Goal: Task Accomplishment & Management: Manage account settings

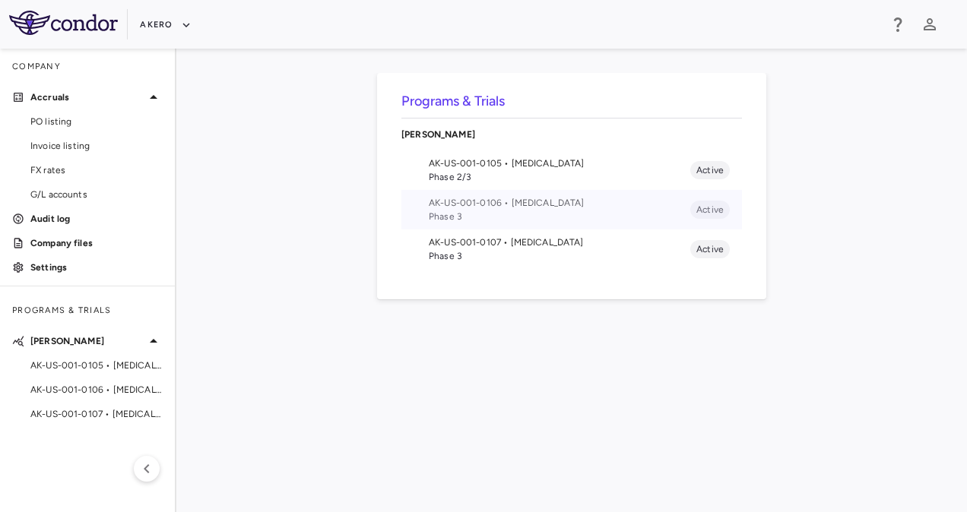
click at [499, 201] on span "AK-US-001-0106 • Nonalcoholic Steatohepatitis" at bounding box center [559, 203] width 261 height 14
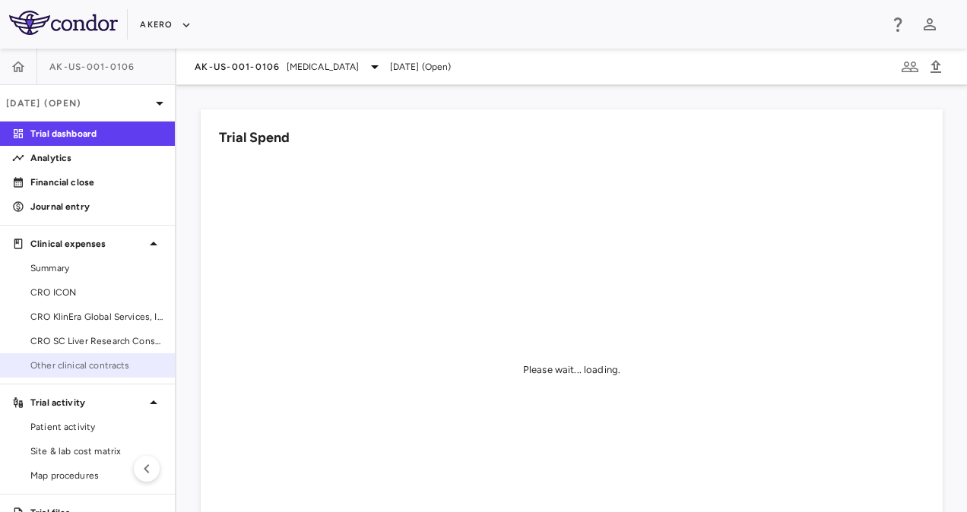
click at [90, 360] on span "Other clinical contracts" at bounding box center [96, 366] width 132 height 14
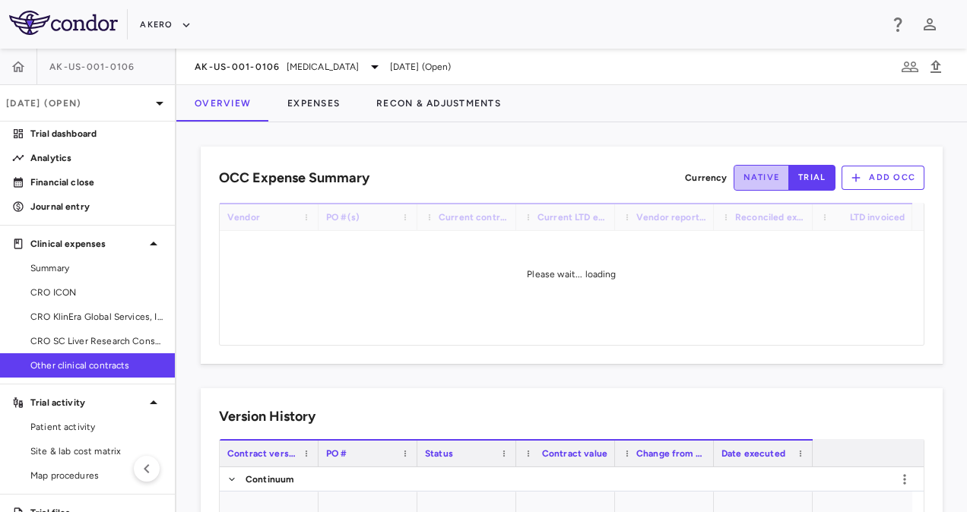
click at [763, 168] on button "native" at bounding box center [761, 178] width 56 height 26
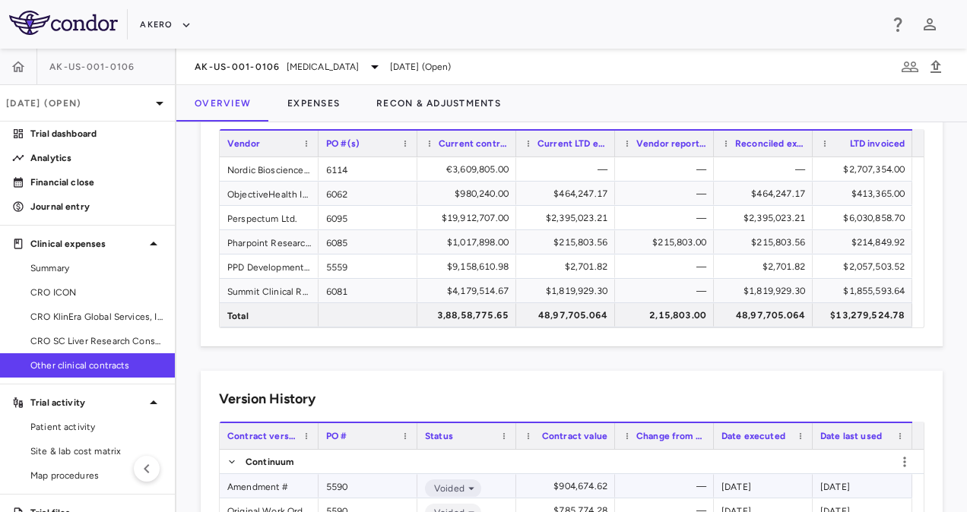
scroll to position [72, 0]
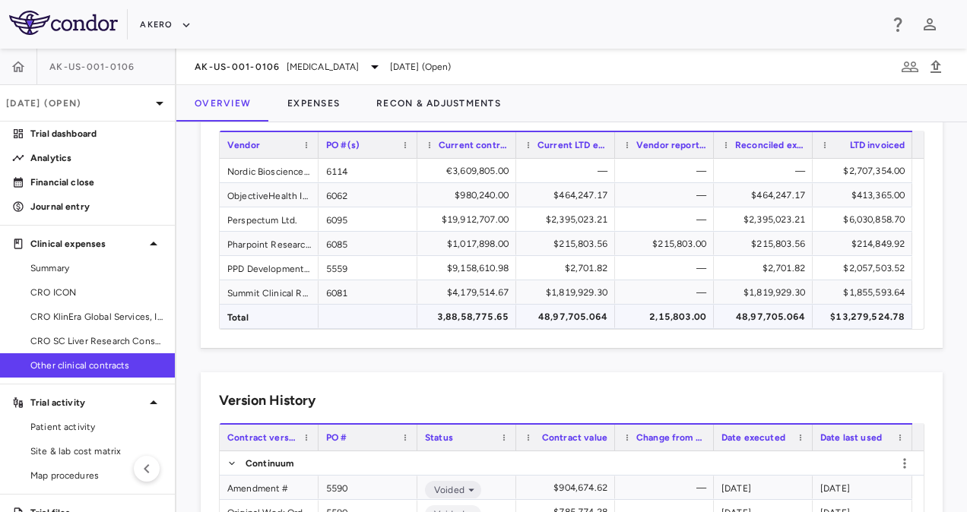
type button "native"
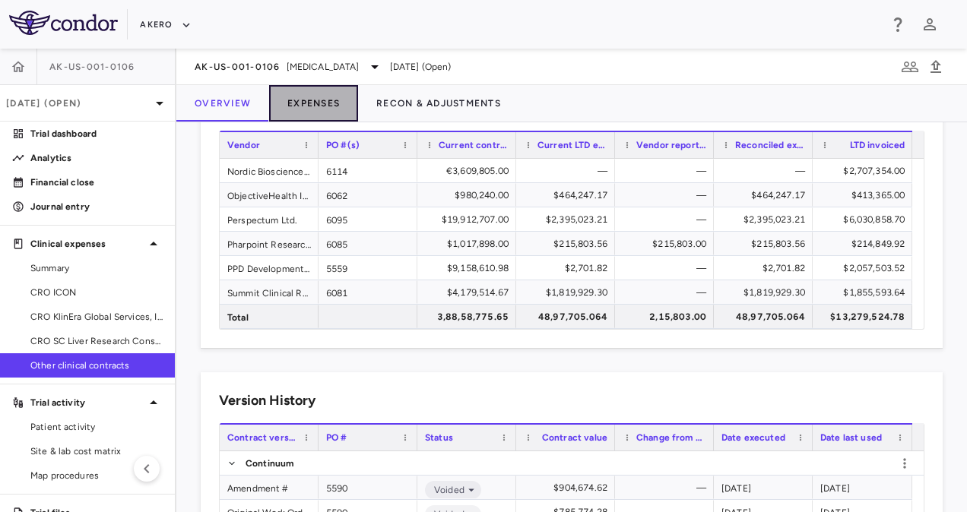
click at [307, 107] on button "Expenses" at bounding box center [313, 103] width 89 height 36
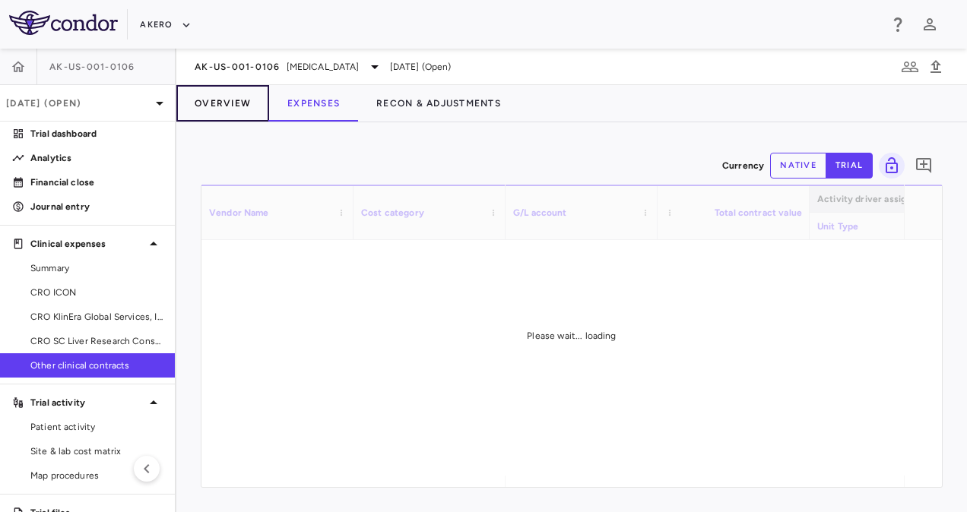
click at [229, 103] on button "Overview" at bounding box center [222, 103] width 93 height 36
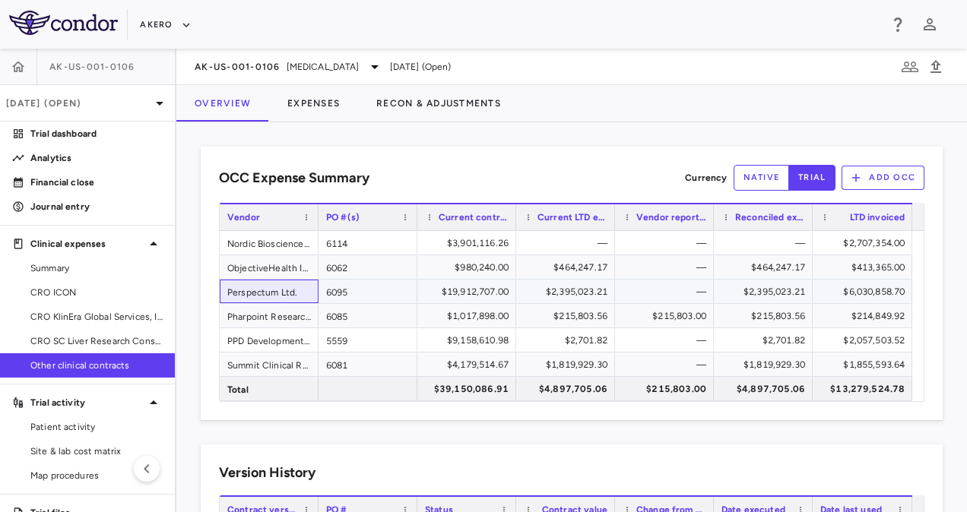
click at [274, 283] on div "Perspectum Ltd." at bounding box center [269, 292] width 99 height 24
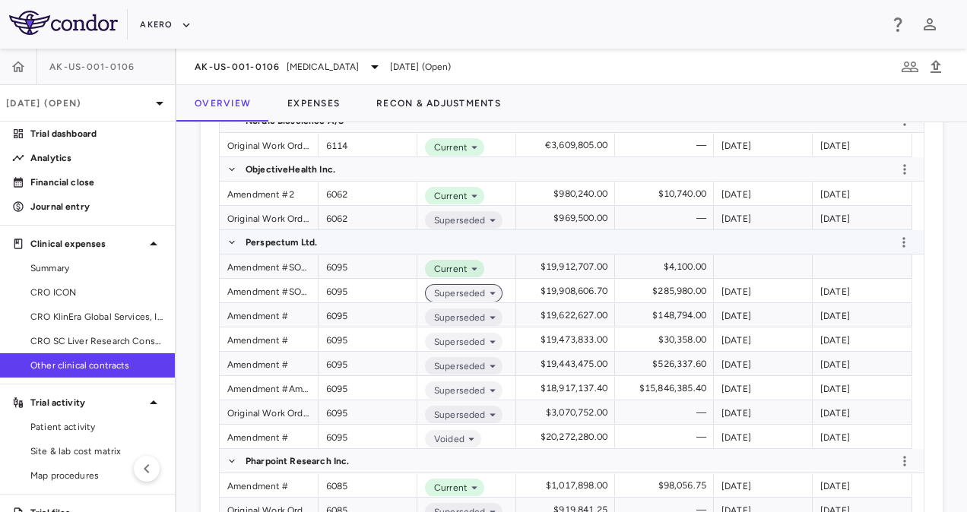
scroll to position [489, 0]
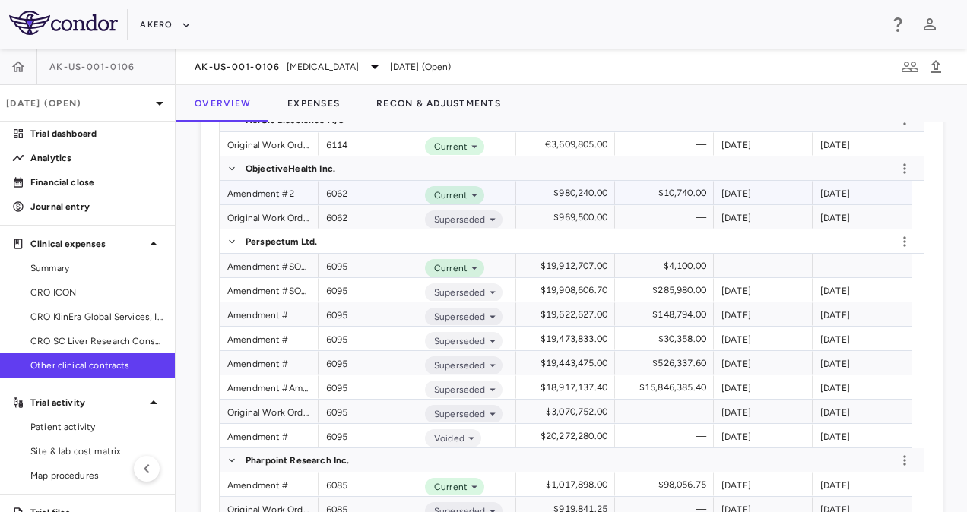
click at [491, 185] on div "Current" at bounding box center [466, 193] width 99 height 24
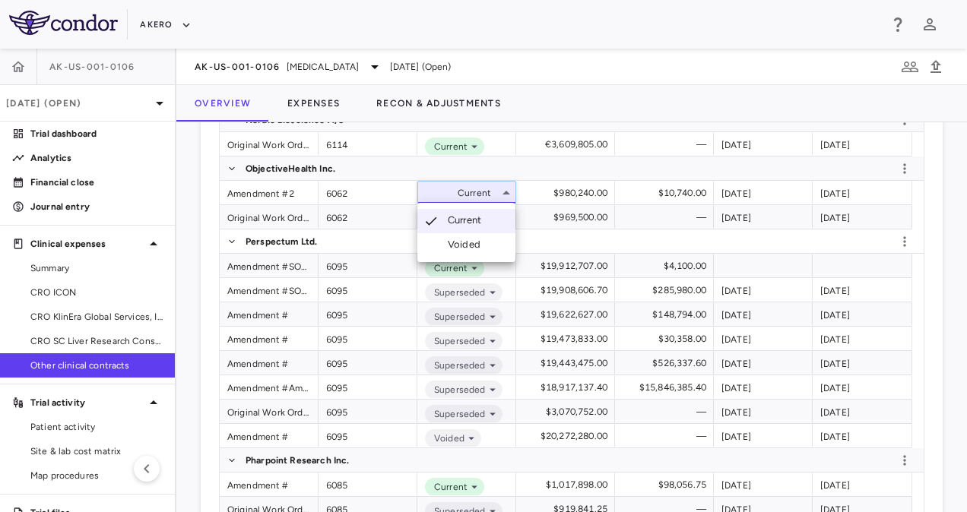
click at [181, 369] on div at bounding box center [483, 256] width 967 height 512
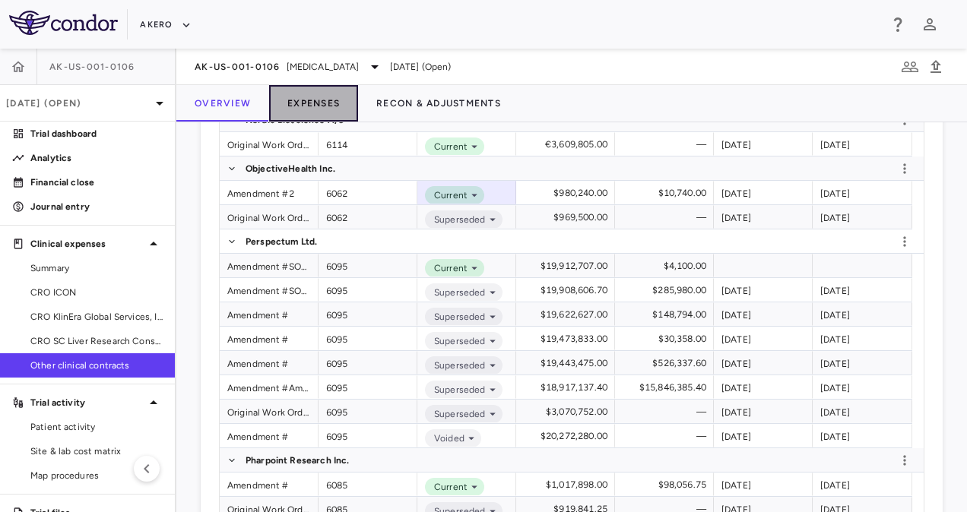
click at [318, 109] on button "Expenses" at bounding box center [313, 103] width 89 height 36
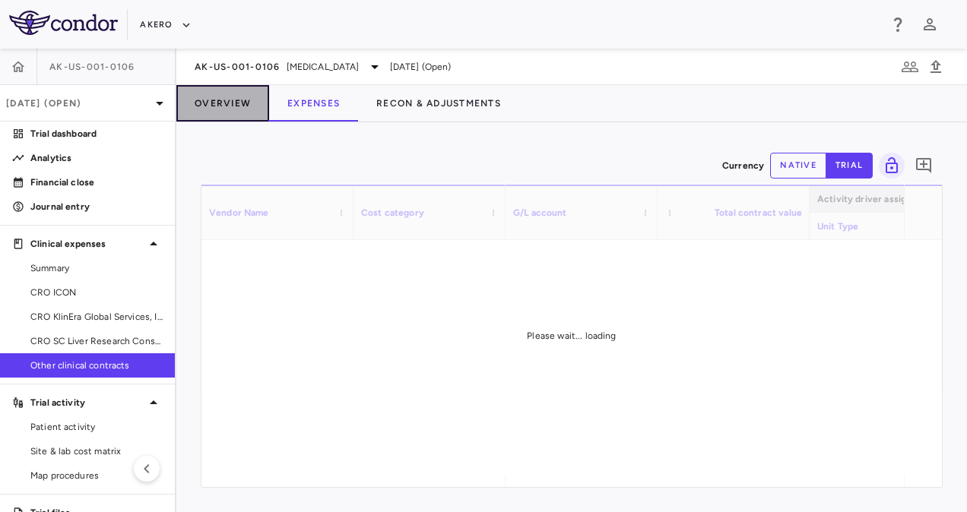
click at [226, 109] on button "Overview" at bounding box center [222, 103] width 93 height 36
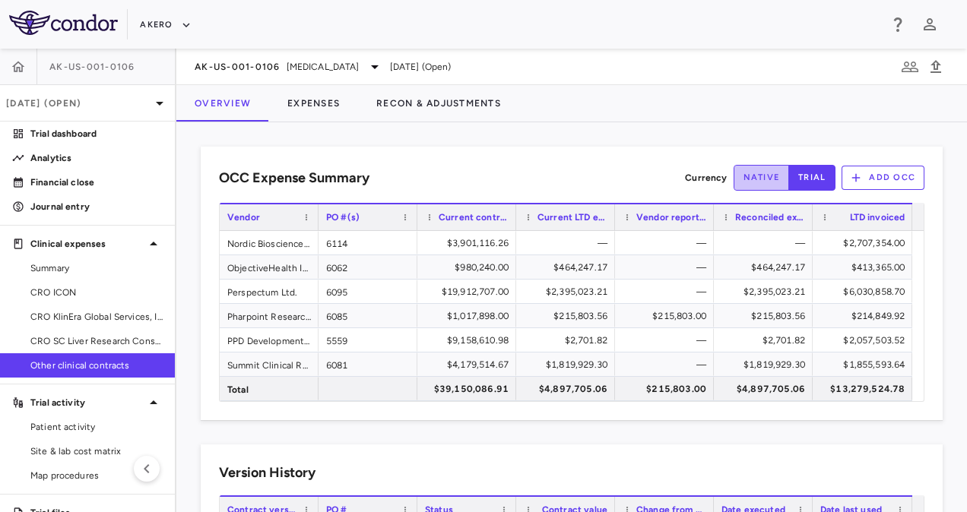
click at [762, 173] on button "native" at bounding box center [761, 178] width 56 height 26
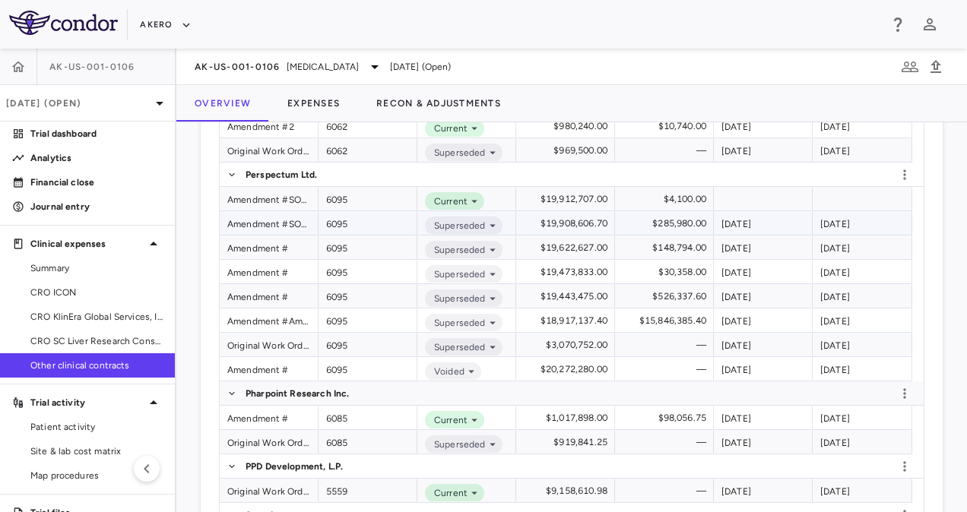
scroll to position [556, 0]
type button "native"
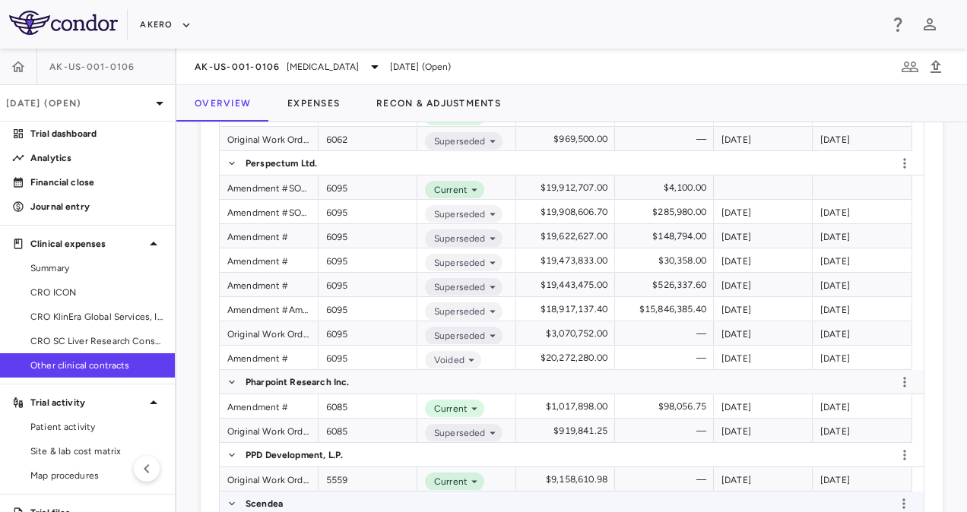
scroll to position [567, 0]
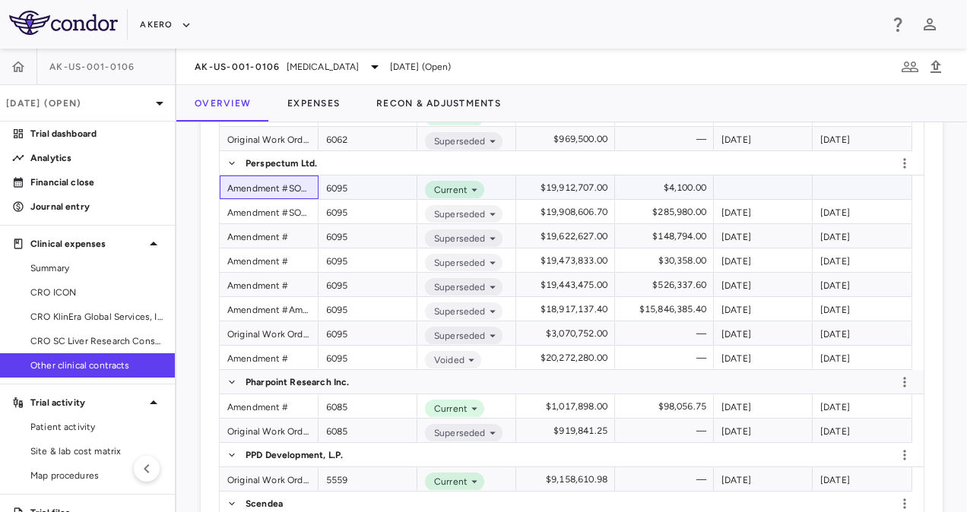
click at [285, 185] on div "Amendment #SOW7 CNF6" at bounding box center [269, 188] width 99 height 24
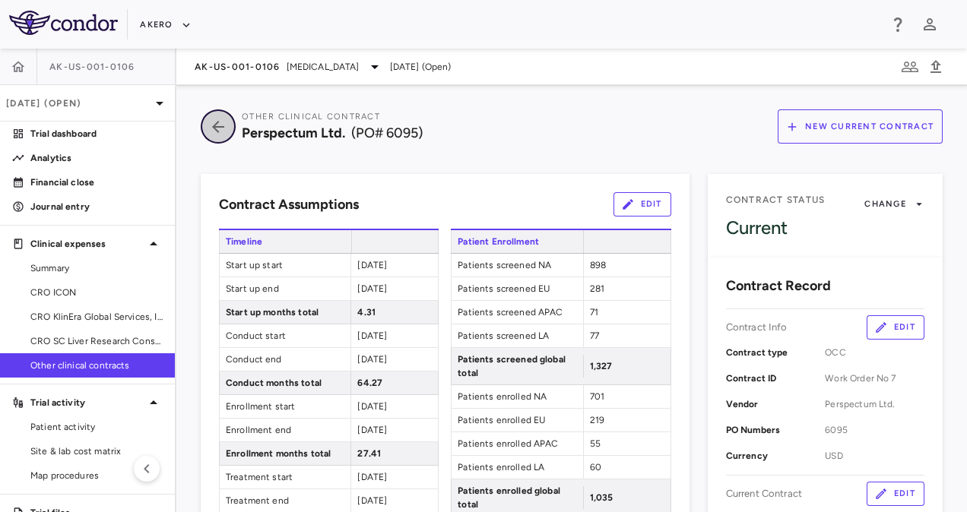
click at [214, 131] on icon "button" at bounding box center [217, 127] width 27 height 18
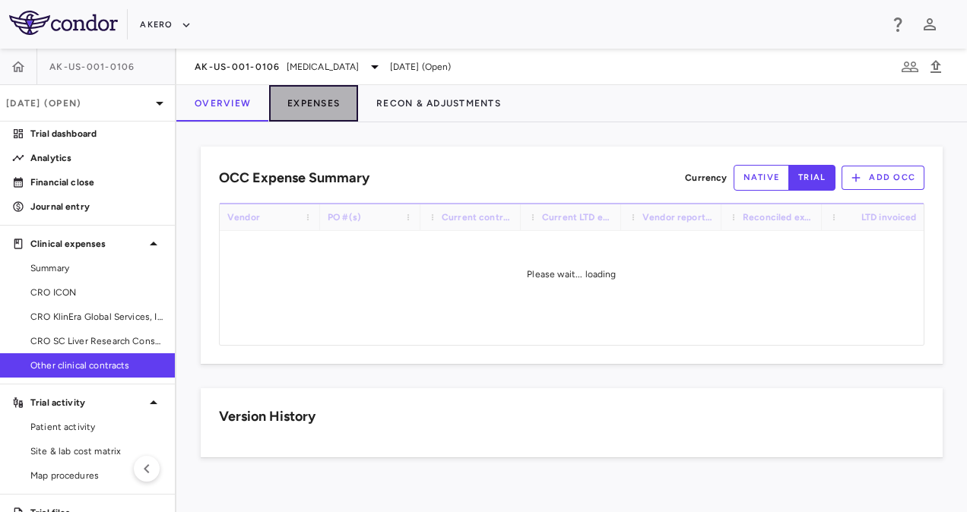
click at [298, 112] on button "Expenses" at bounding box center [313, 103] width 89 height 36
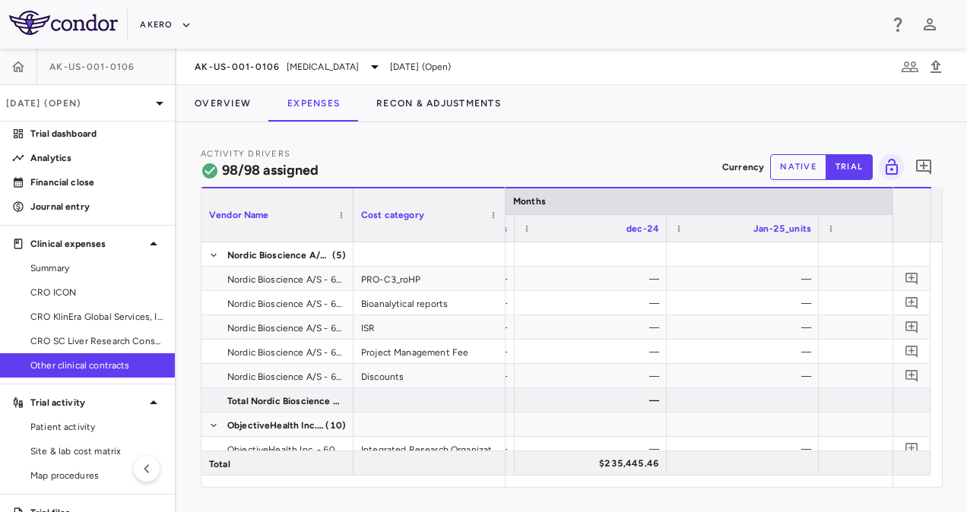
scroll to position [0, 3575]
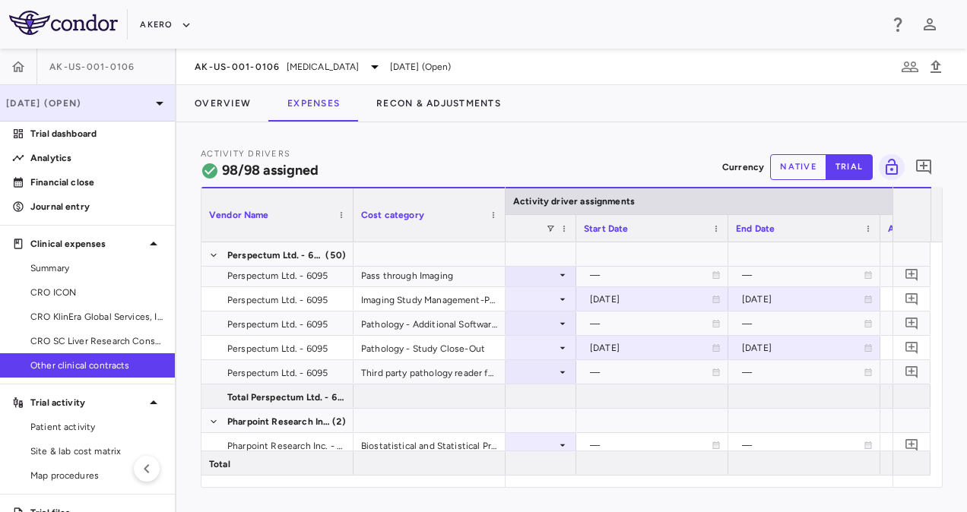
click at [106, 100] on p "Sep 2025 (Open)" at bounding box center [78, 104] width 144 height 14
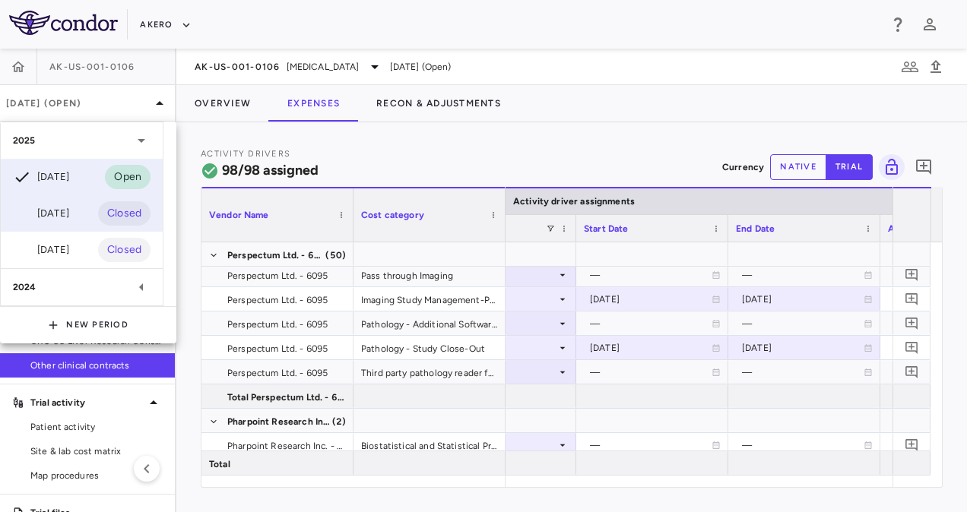
click at [50, 214] on div "Jun 2025" at bounding box center [41, 213] width 56 height 18
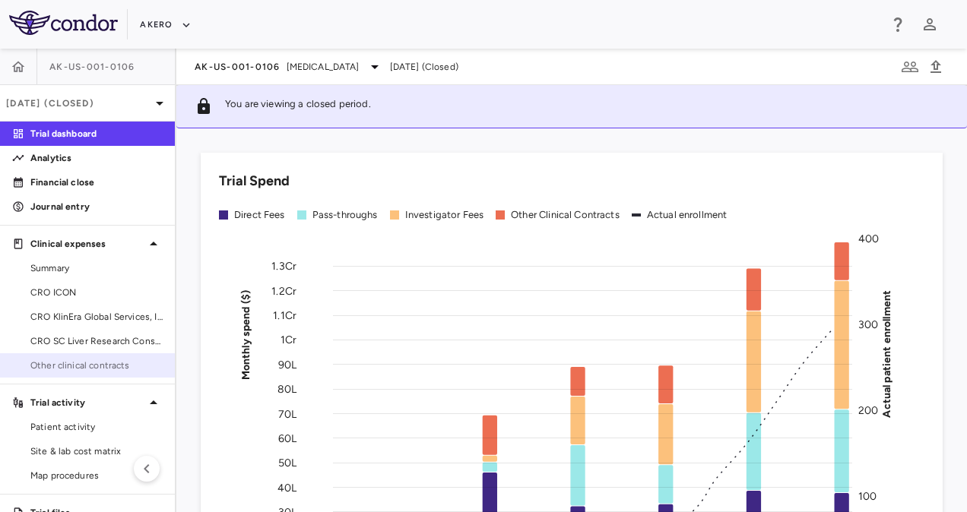
click at [87, 363] on span "Other clinical contracts" at bounding box center [96, 366] width 132 height 14
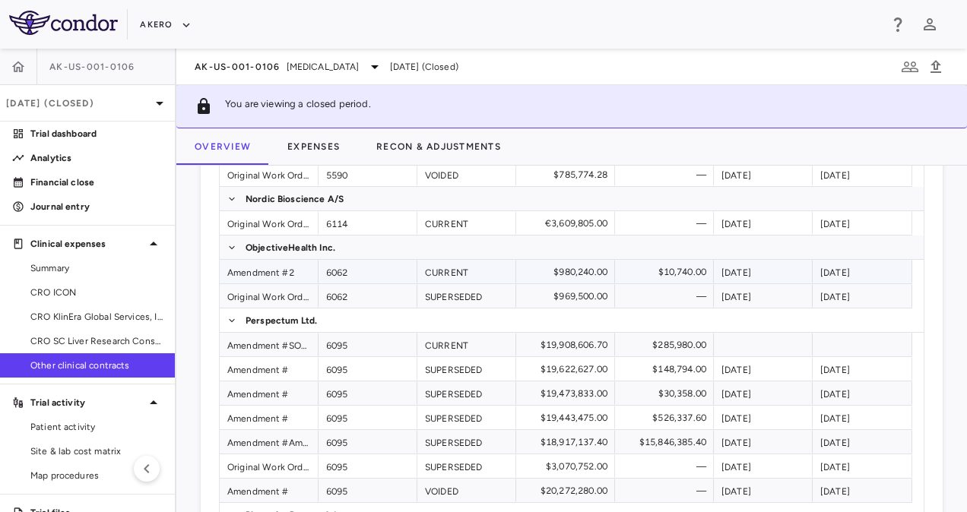
scroll to position [455, 0]
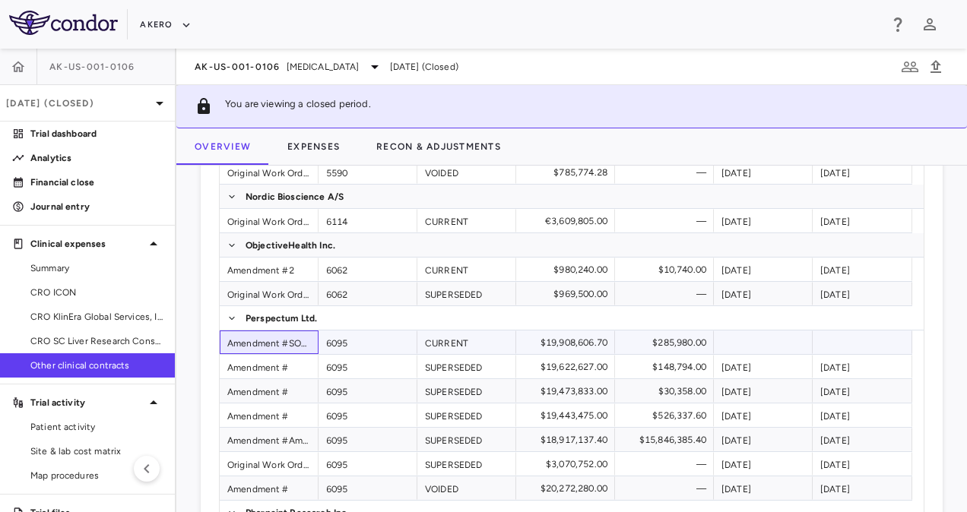
click at [272, 341] on div "Amendment #SOW7 CO4 & SOW7 CO4" at bounding box center [269, 343] width 99 height 24
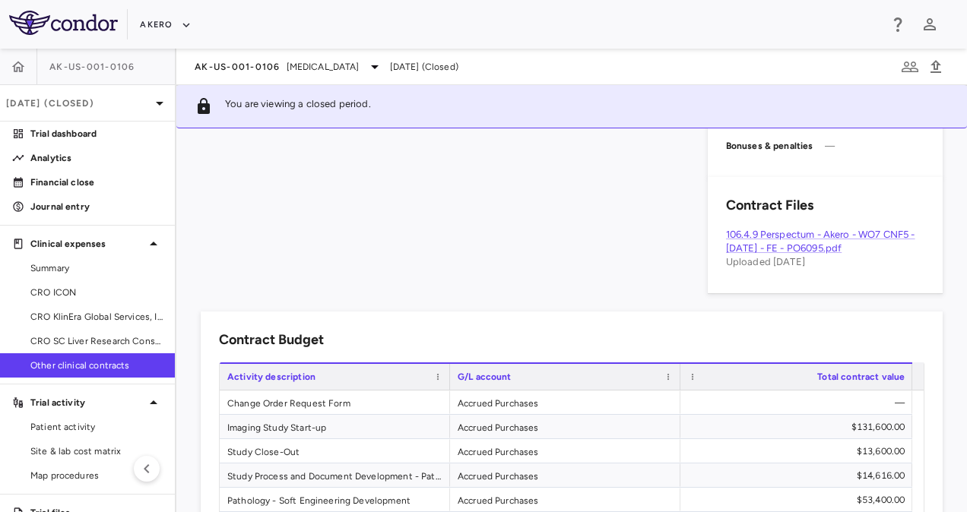
scroll to position [1559, 0]
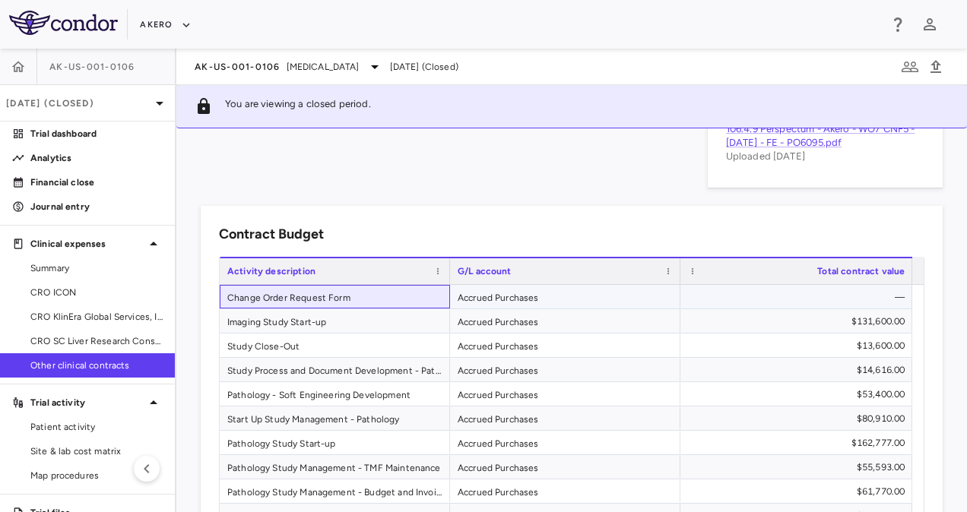
click at [363, 295] on div "Change Order Request Form" at bounding box center [335, 297] width 230 height 24
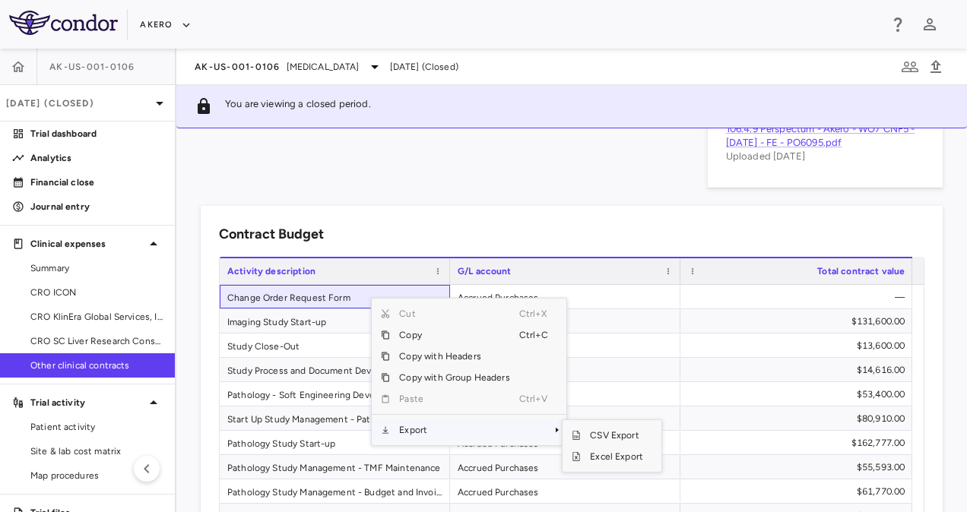
click at [461, 429] on span "Export" at bounding box center [454, 430] width 128 height 21
click at [630, 455] on span "Excel Export" at bounding box center [616, 456] width 71 height 21
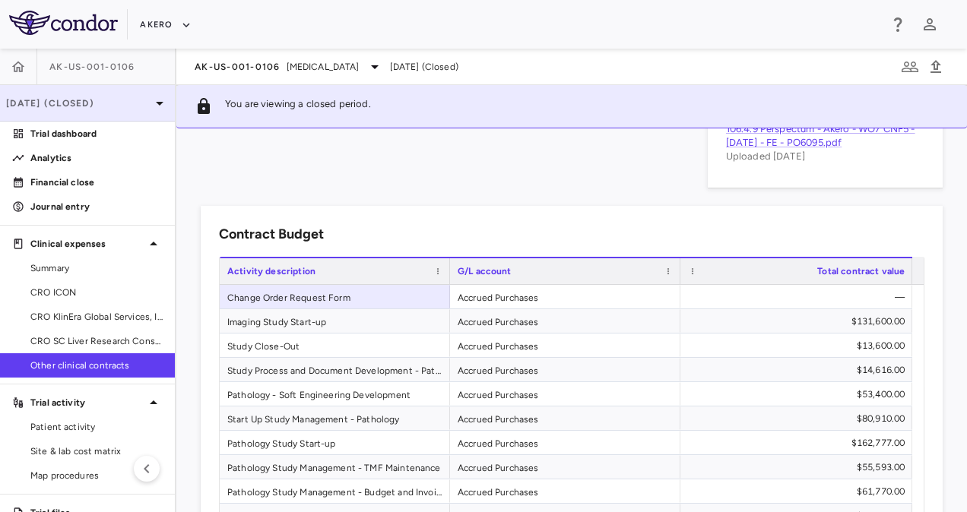
click at [109, 104] on p "Jun 2025 (Closed)" at bounding box center [78, 104] width 144 height 14
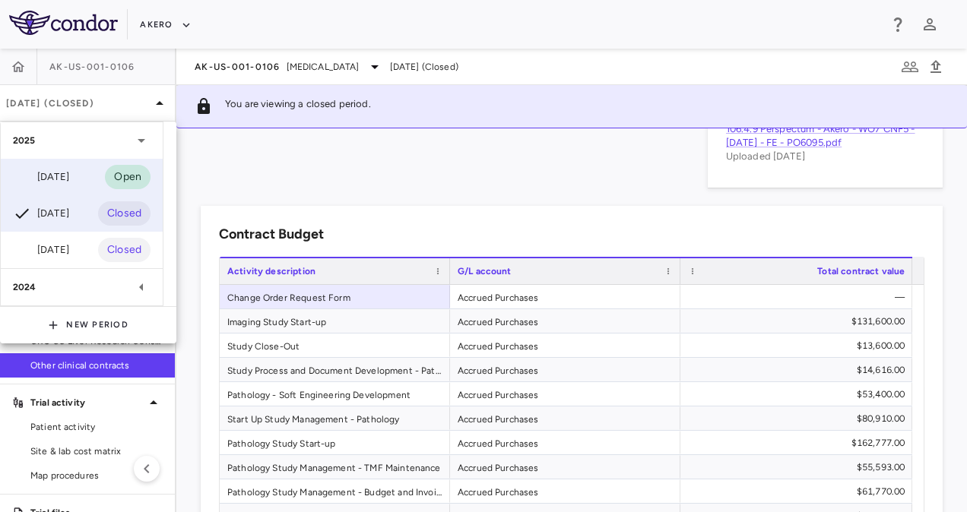
click at [67, 193] on div "Sep 2025 Open" at bounding box center [82, 177] width 162 height 36
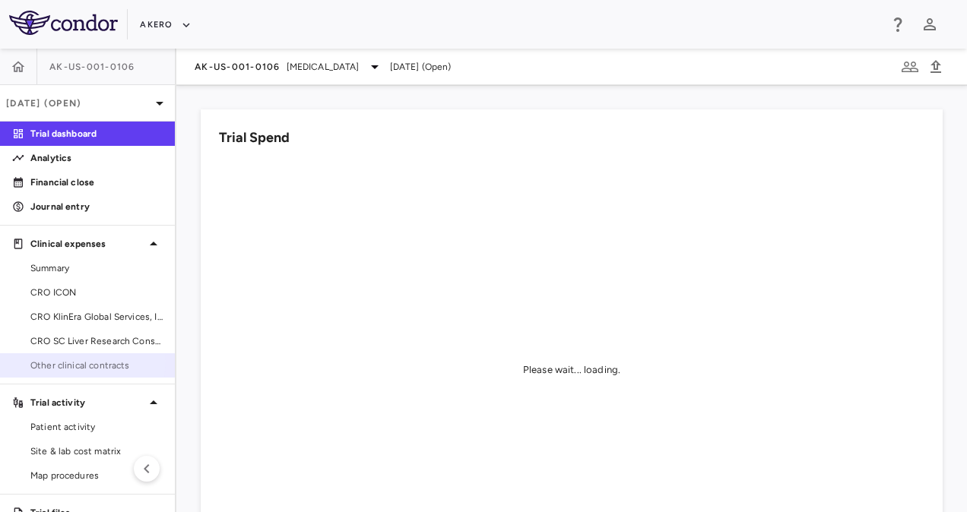
click at [81, 361] on span "Other clinical contracts" at bounding box center [96, 366] width 132 height 14
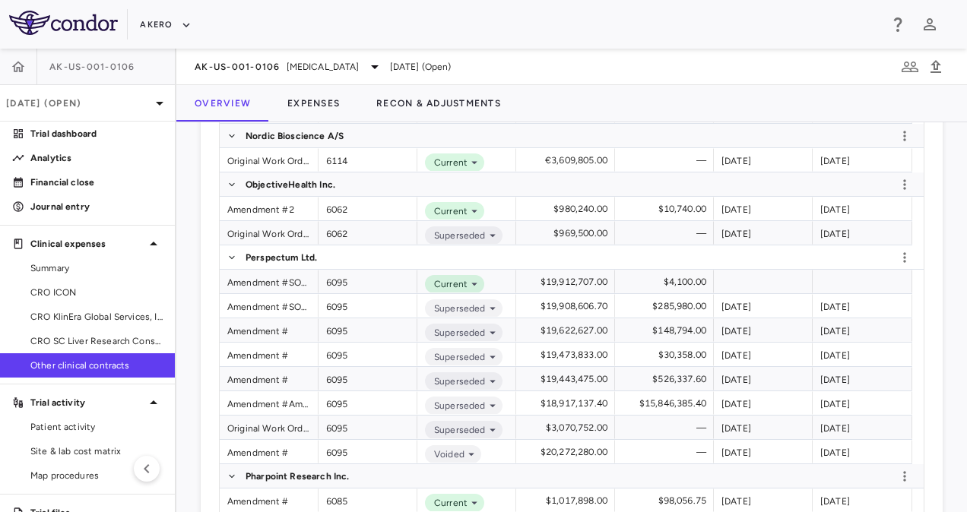
scroll to position [467, 0]
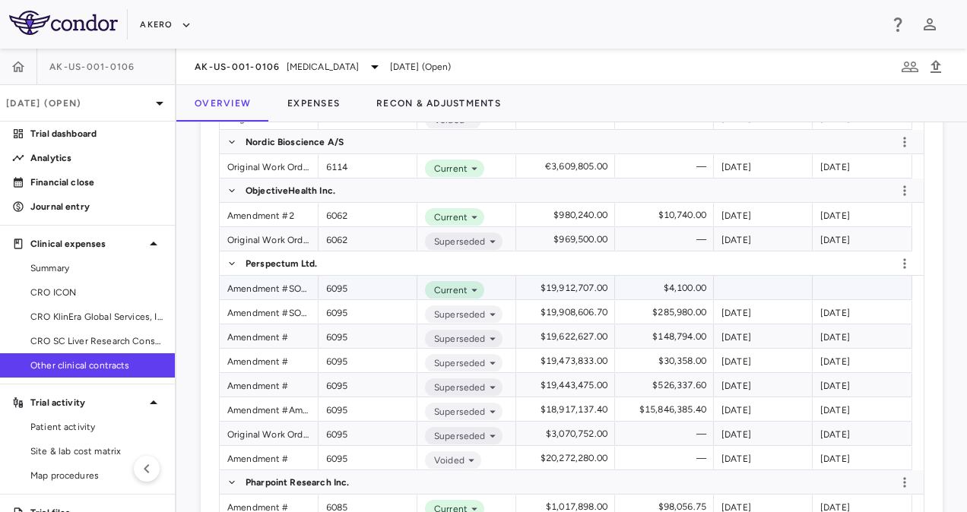
click at [269, 281] on div "Amendment #SOW7 CNF6" at bounding box center [269, 288] width 99 height 24
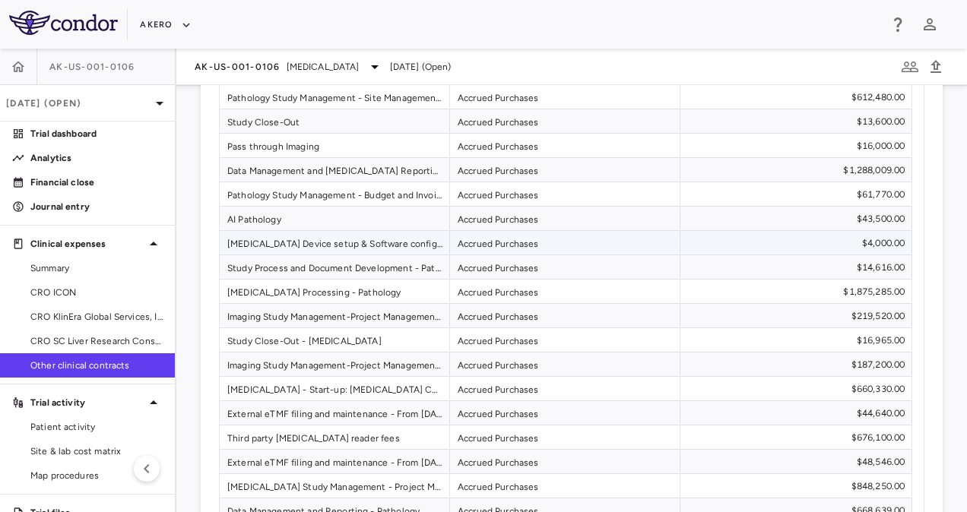
scroll to position [2491, 0]
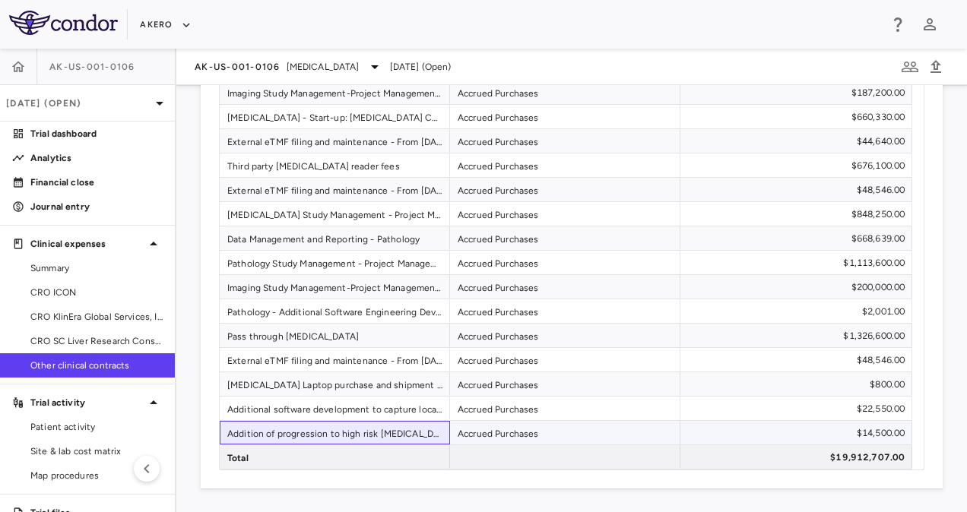
click at [328, 436] on div "Addition of progression to high risk varices from no Varices in monitoring repo…" at bounding box center [335, 433] width 230 height 24
click at [314, 398] on div "Additional software development to capture local EGD reads" at bounding box center [335, 409] width 230 height 24
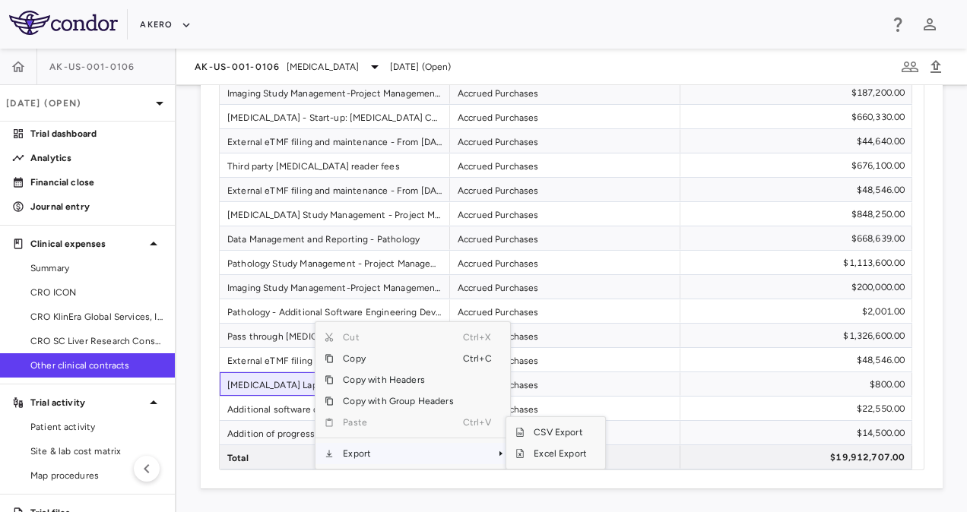
click at [421, 456] on span "Export" at bounding box center [398, 453] width 128 height 21
click at [549, 450] on span "Excel Export" at bounding box center [559, 453] width 71 height 21
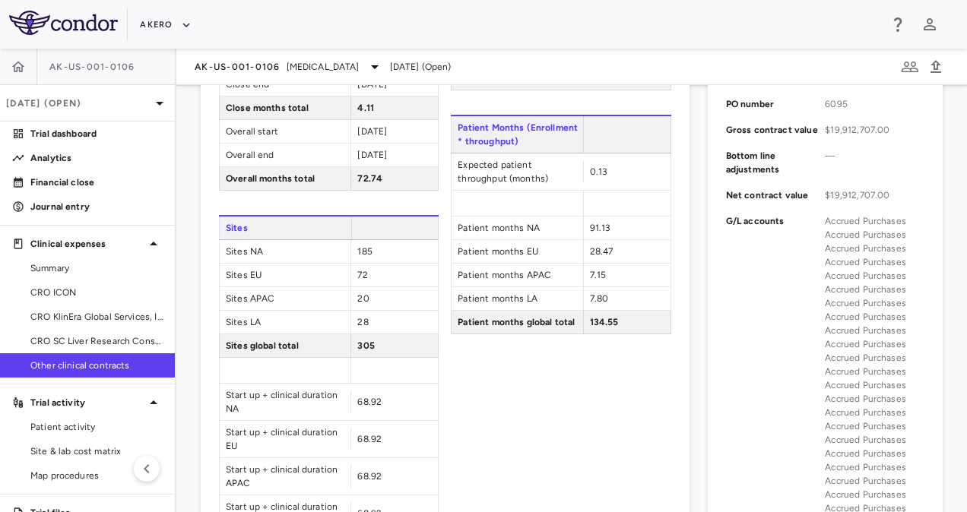
scroll to position [401, 0]
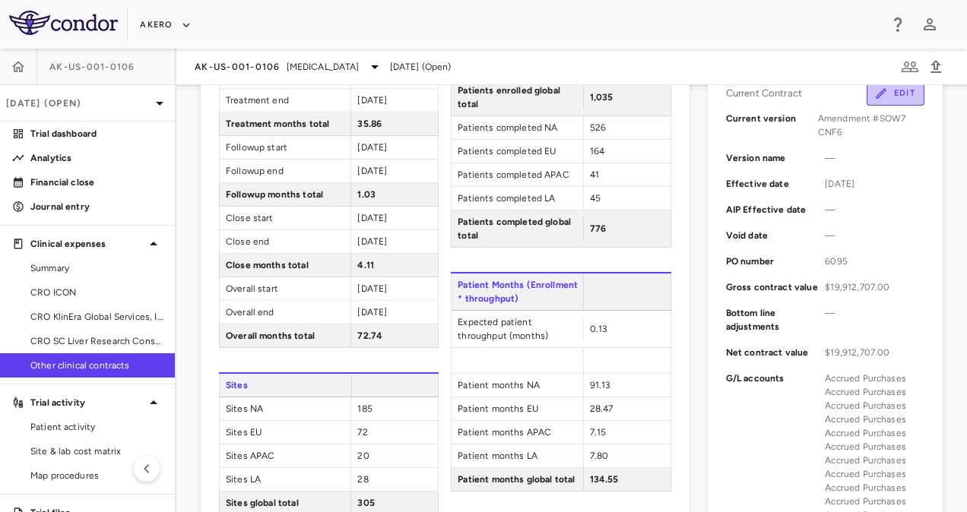
click at [875, 104] on button "Edit" at bounding box center [895, 93] width 58 height 24
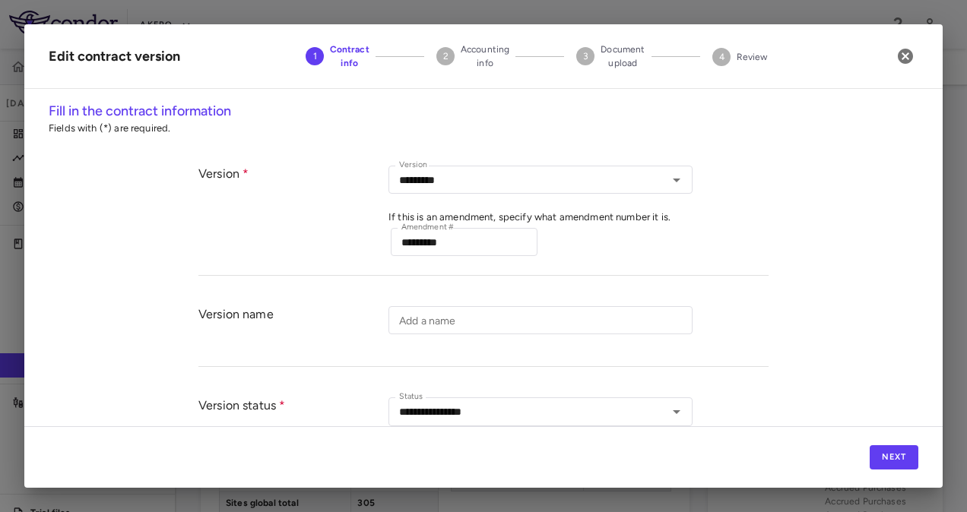
type input "*********"
type input "**********"
type input "****"
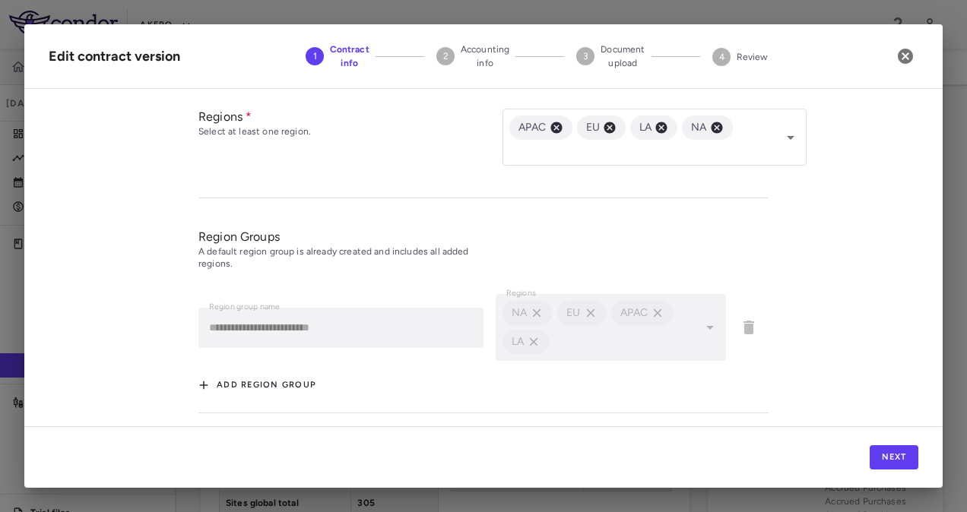
scroll to position [738, 0]
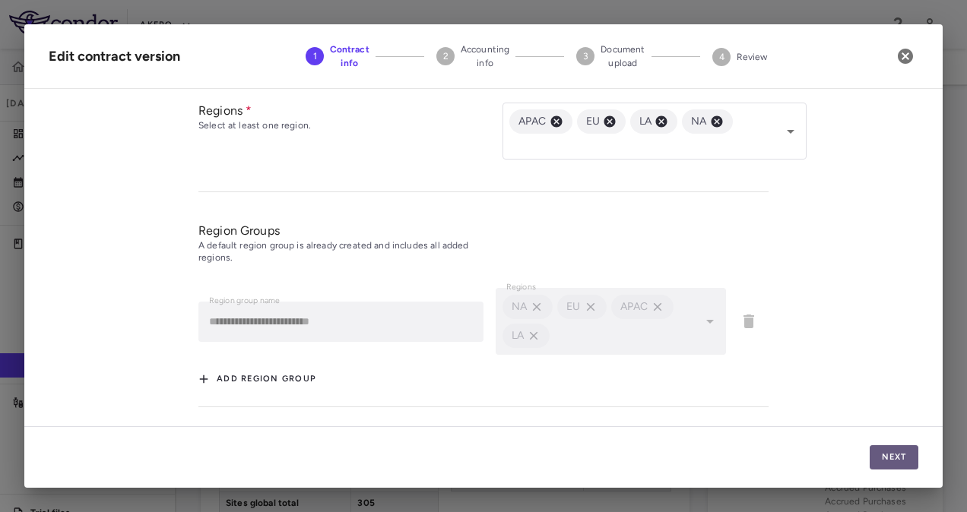
click at [893, 459] on button "Next" at bounding box center [893, 457] width 49 height 24
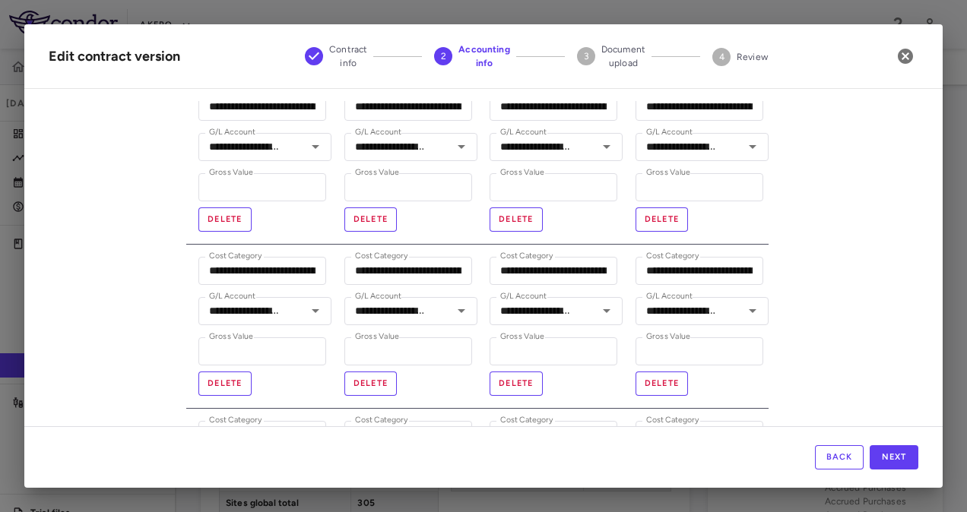
scroll to position [622, 0]
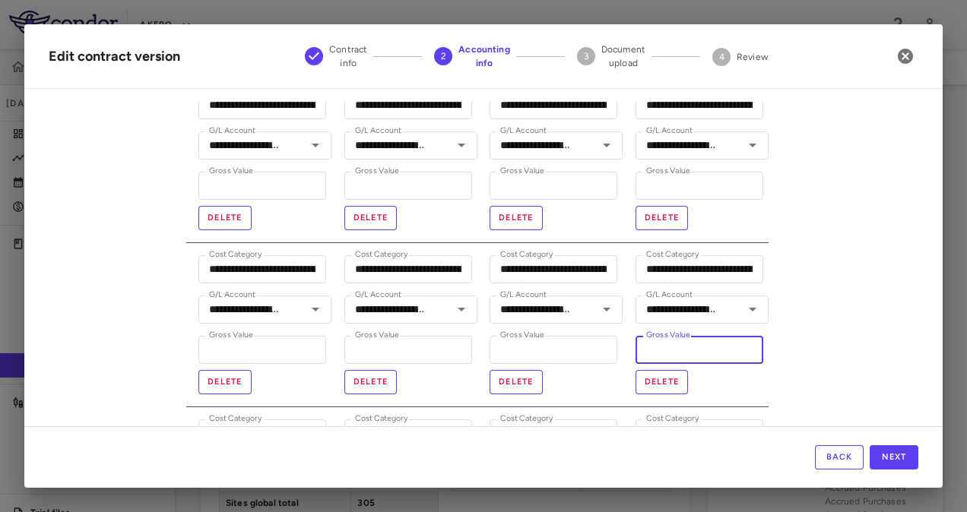
click at [673, 353] on input "*****" at bounding box center [699, 350] width 128 height 28
type input "****"
type input "**********"
type input "**"
type input "**********"
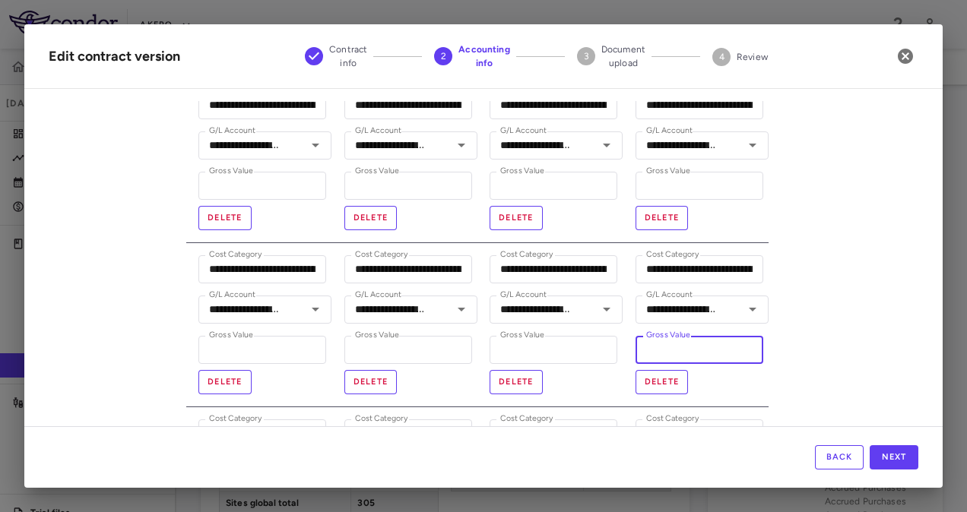
type input "***"
type input "**********"
type input "*****"
type input "**********"
type input "*****"
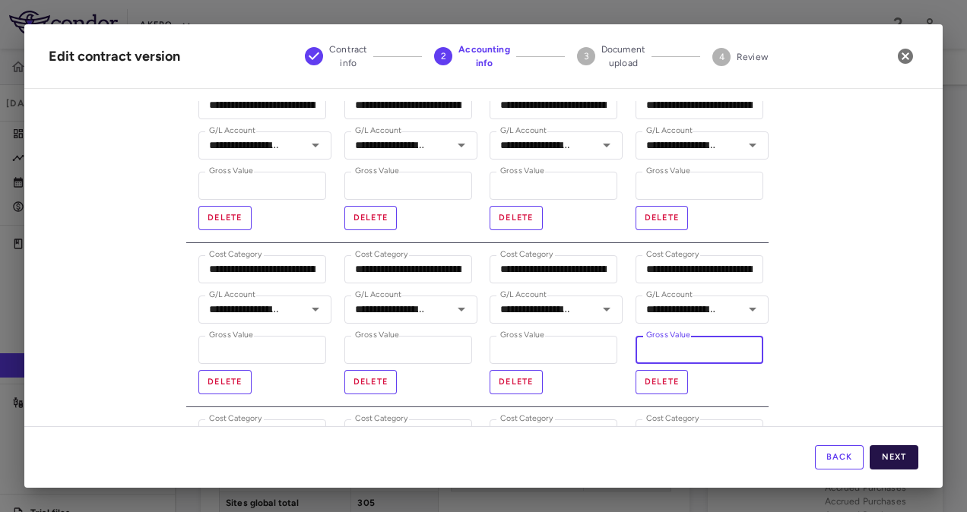
click at [881, 461] on button "Next" at bounding box center [893, 457] width 49 height 24
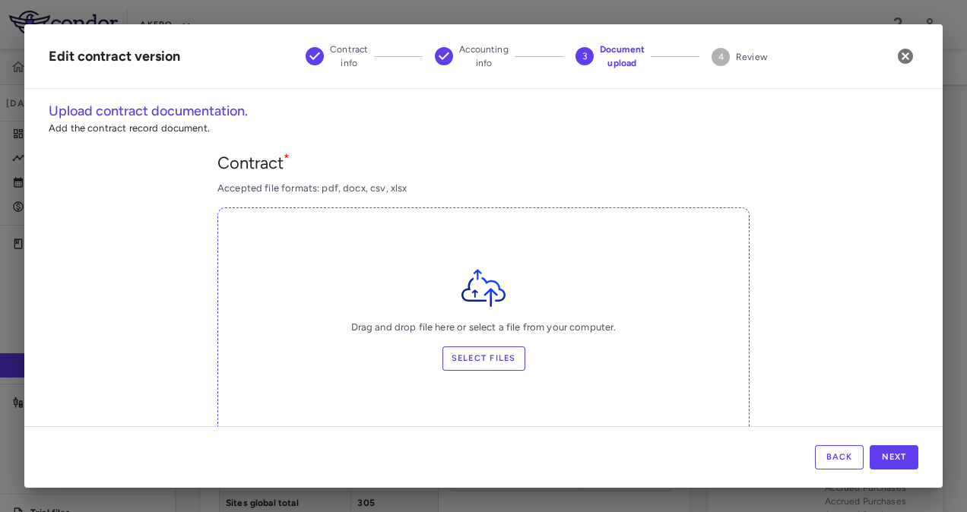
type input "*********"
click at [881, 461] on button "Next" at bounding box center [893, 457] width 49 height 24
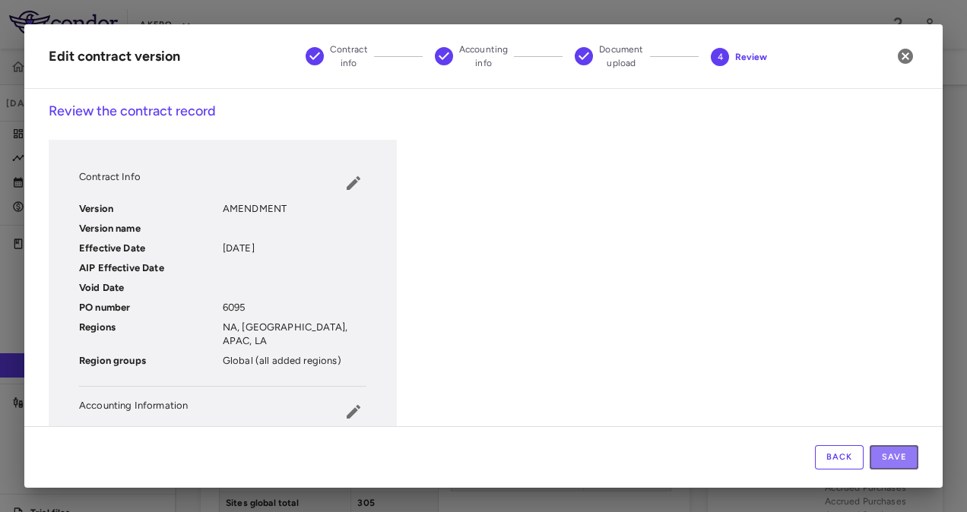
click at [881, 461] on button "Save" at bounding box center [893, 457] width 49 height 24
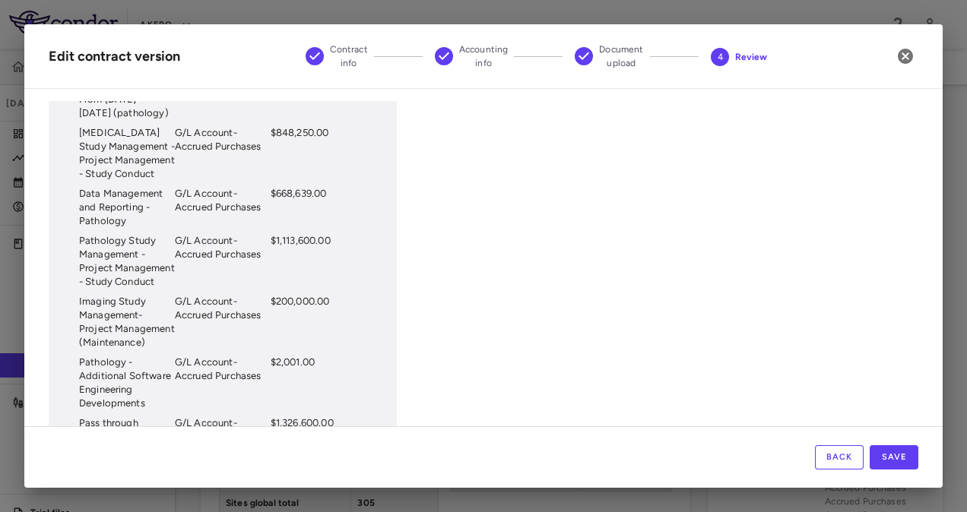
scroll to position [2084, 0]
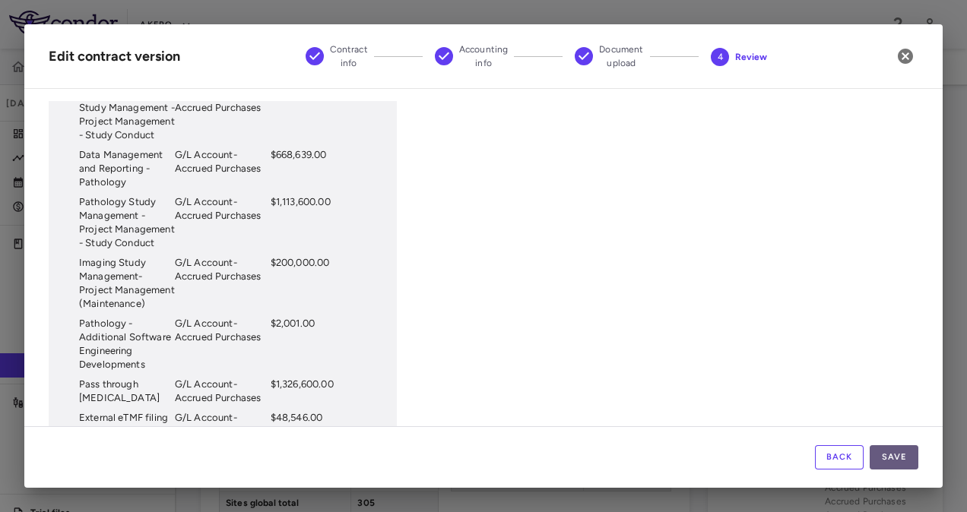
click at [899, 451] on button "Save" at bounding box center [893, 457] width 49 height 24
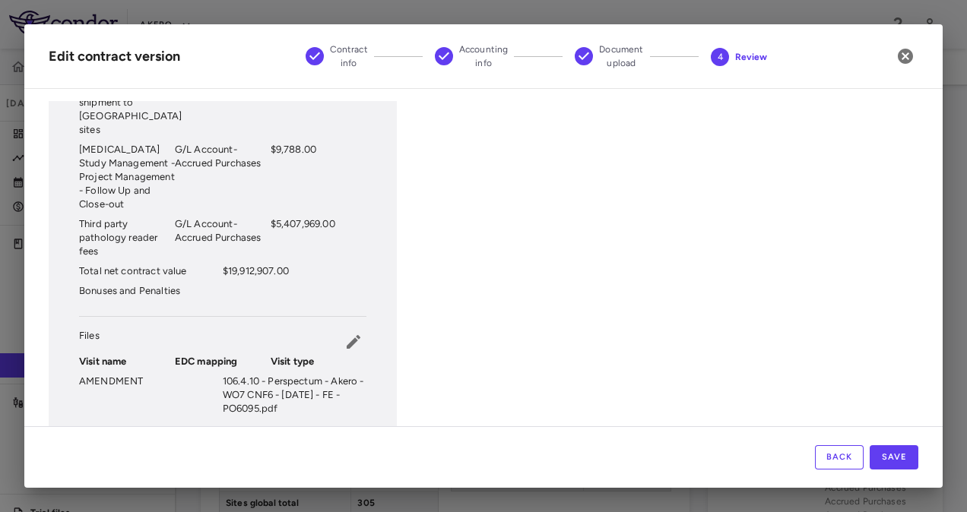
scroll to position [2926, 0]
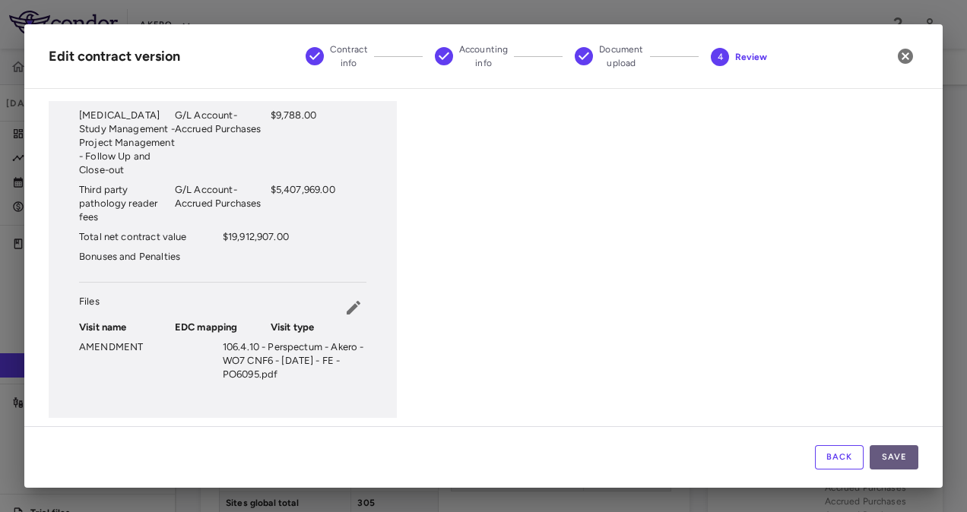
click at [901, 455] on button "Save" at bounding box center [893, 457] width 49 height 24
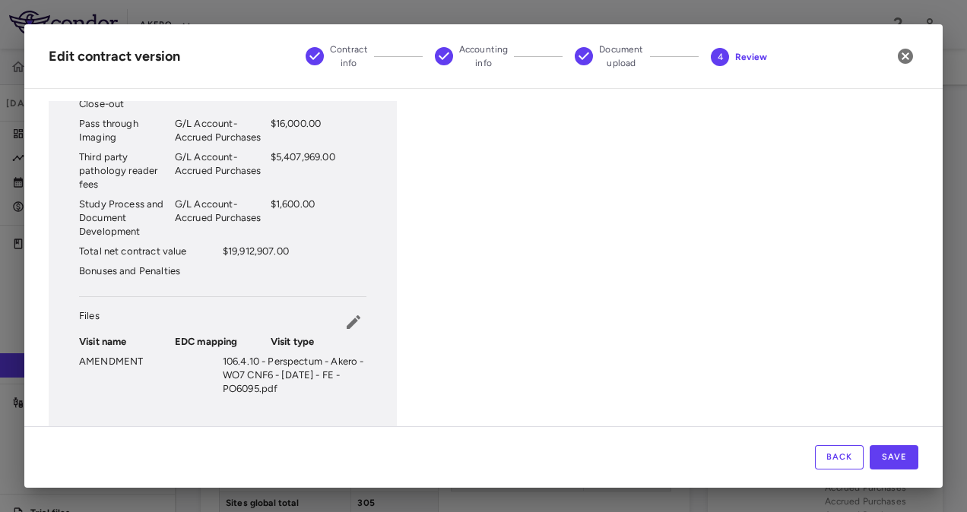
scroll to position [2913, 0]
click at [891, 458] on button "Save" at bounding box center [893, 457] width 49 height 24
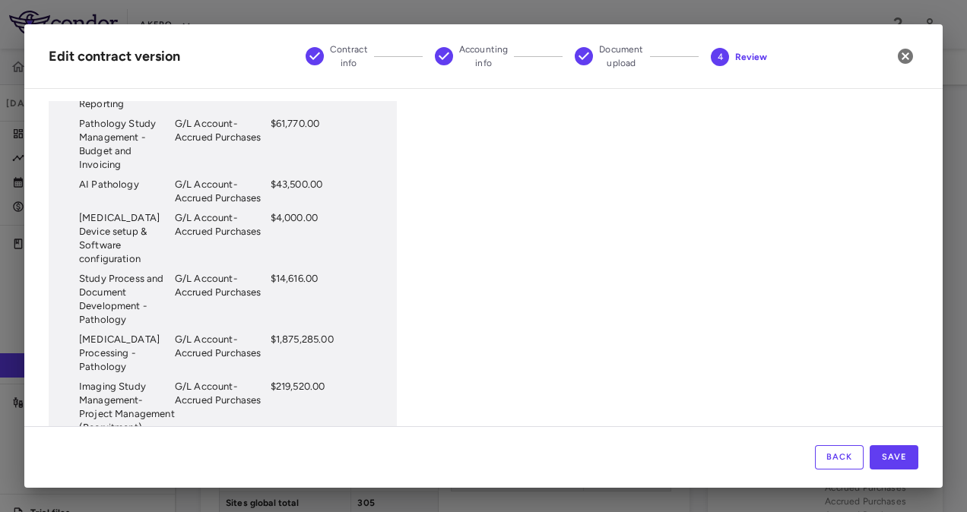
scroll to position [0, 0]
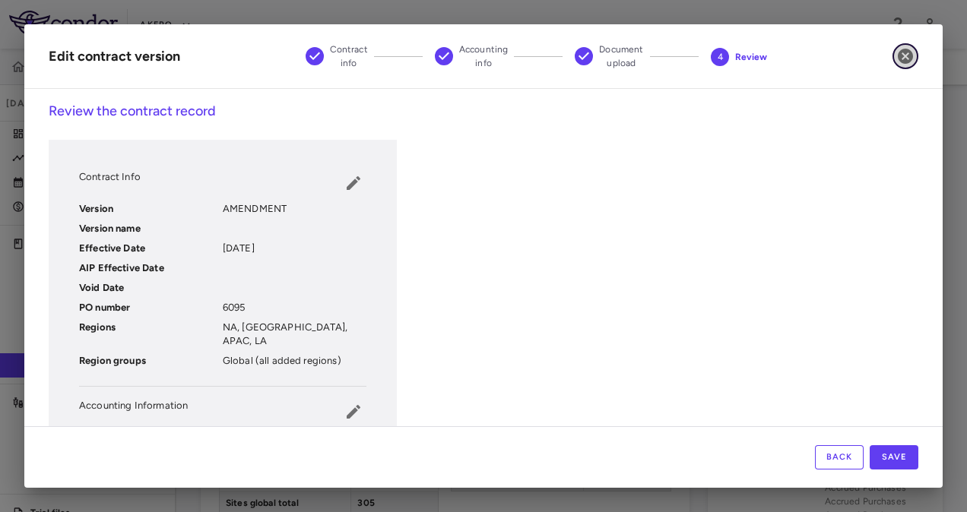
click at [904, 61] on icon "button" at bounding box center [905, 56] width 15 height 15
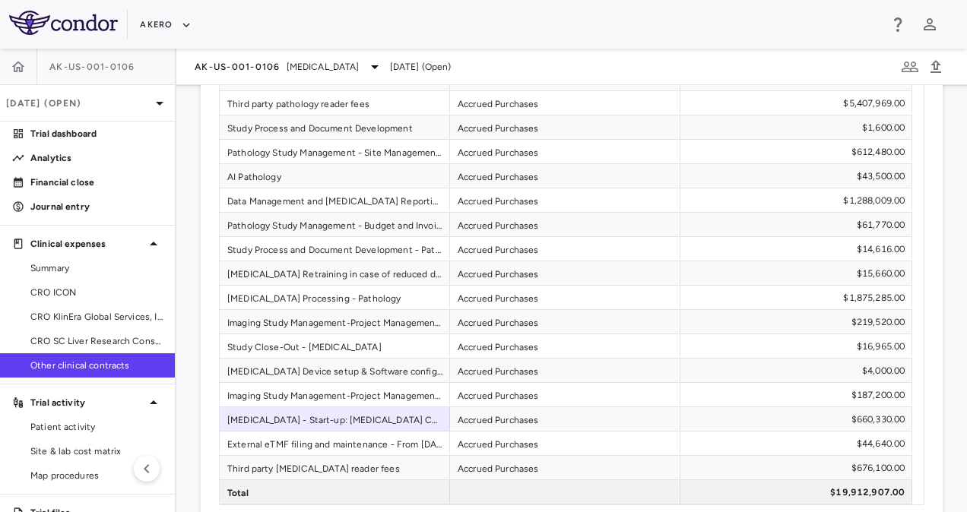
scroll to position [2491, 0]
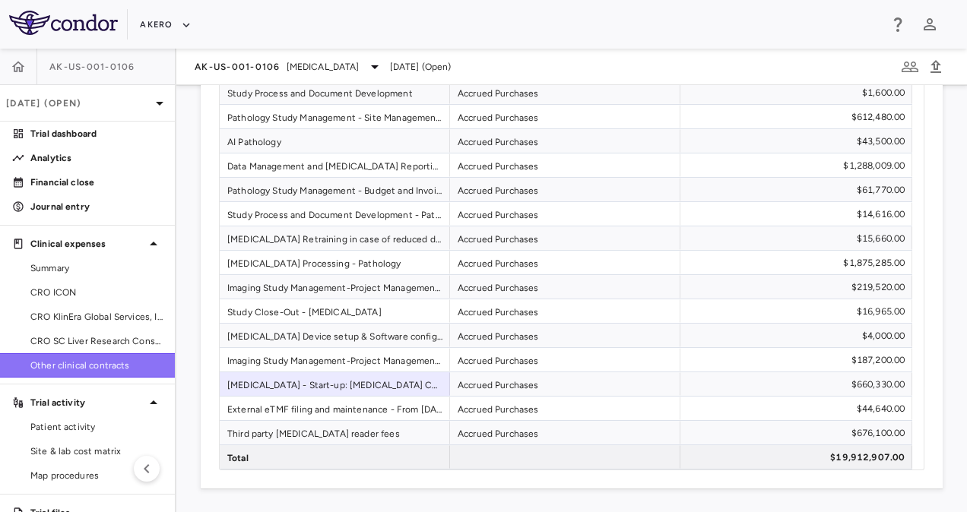
click at [102, 364] on span "Other clinical contracts" at bounding box center [96, 366] width 132 height 14
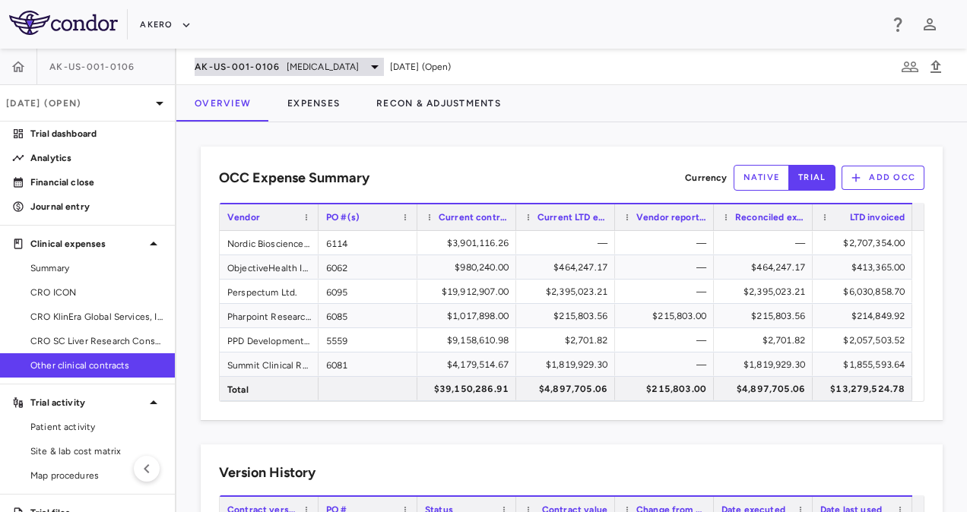
click at [347, 66] on span "Nonalcoholic Steatohepatitis" at bounding box center [323, 67] width 73 height 14
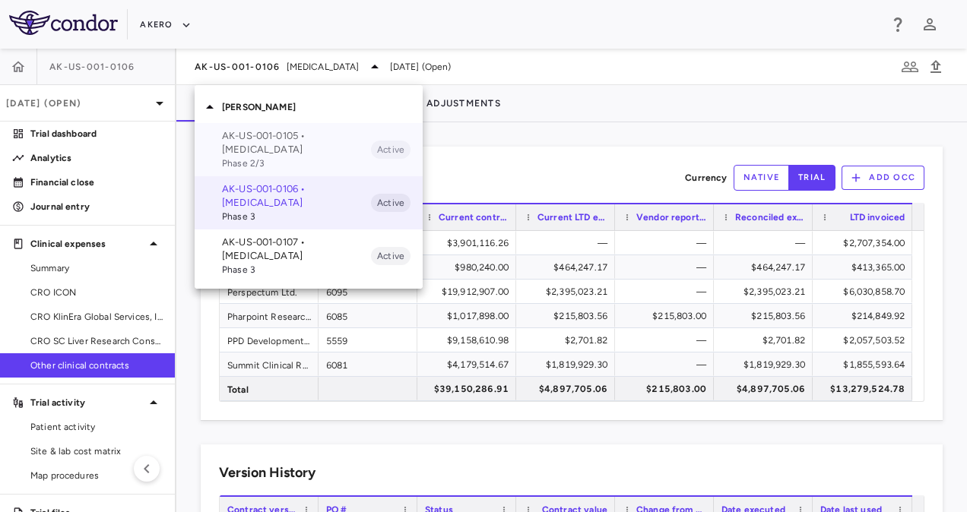
click at [286, 146] on p "AK-US-001-0105 • Nonalcoholic Steatohepatitis" at bounding box center [296, 142] width 149 height 27
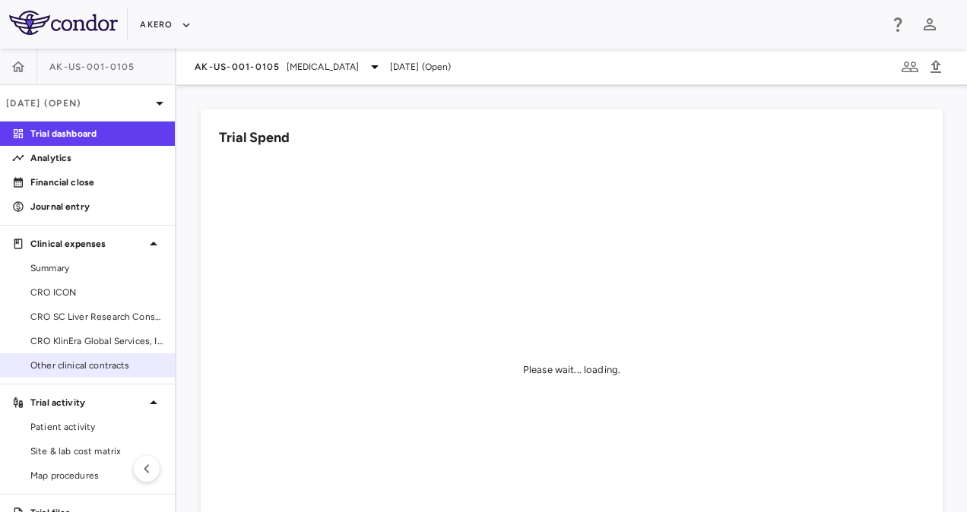
click at [91, 365] on span "Other clinical contracts" at bounding box center [96, 366] width 132 height 14
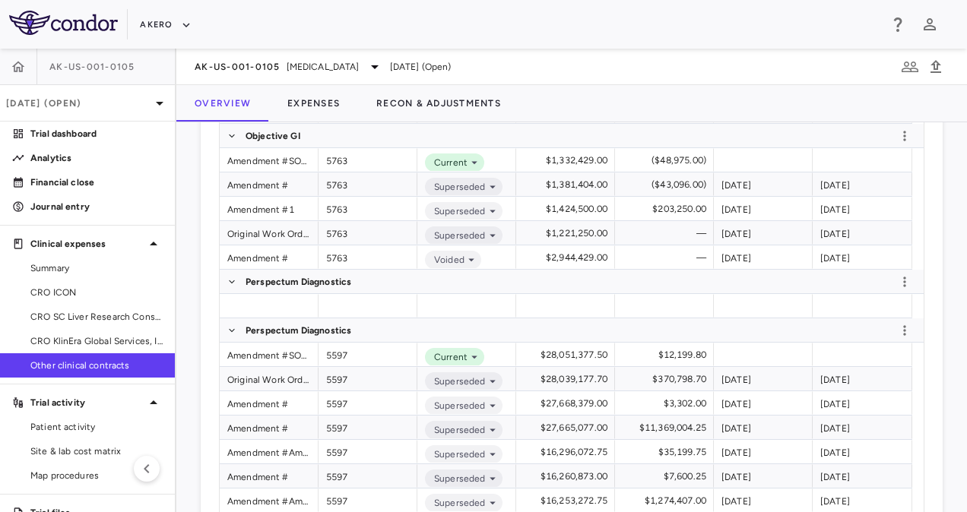
scroll to position [524, 0]
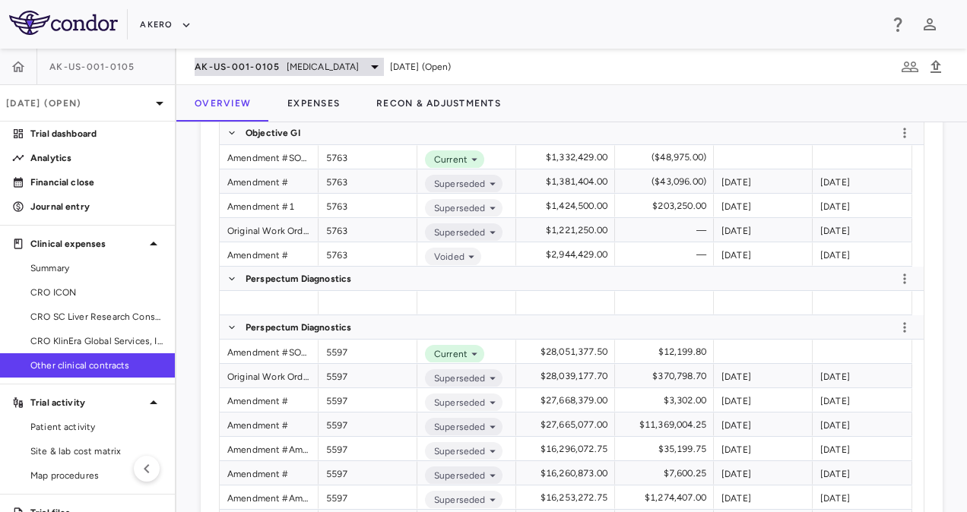
click at [292, 67] on span "Nonalcoholic Steatohepatitis" at bounding box center [323, 67] width 73 height 14
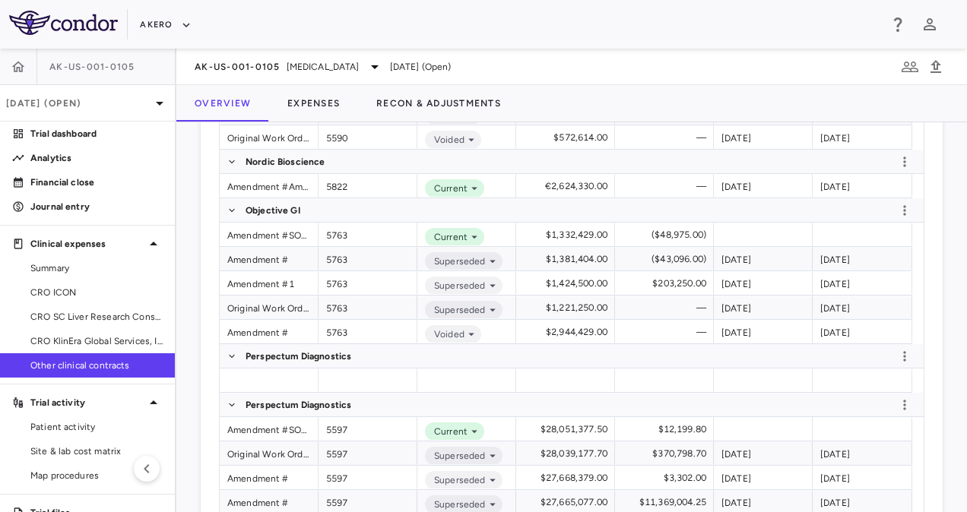
scroll to position [391, 0]
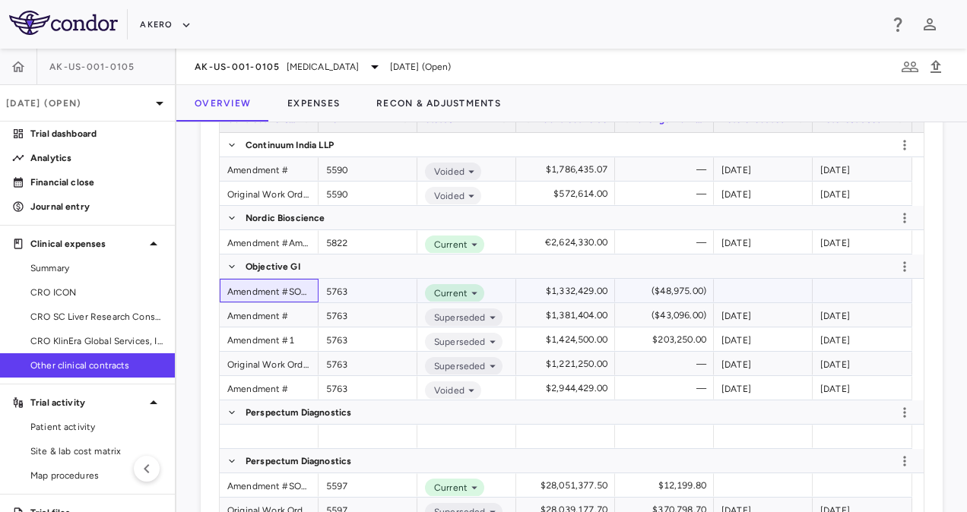
click at [275, 290] on div "Amendment #SOW2 AMD4" at bounding box center [269, 291] width 99 height 24
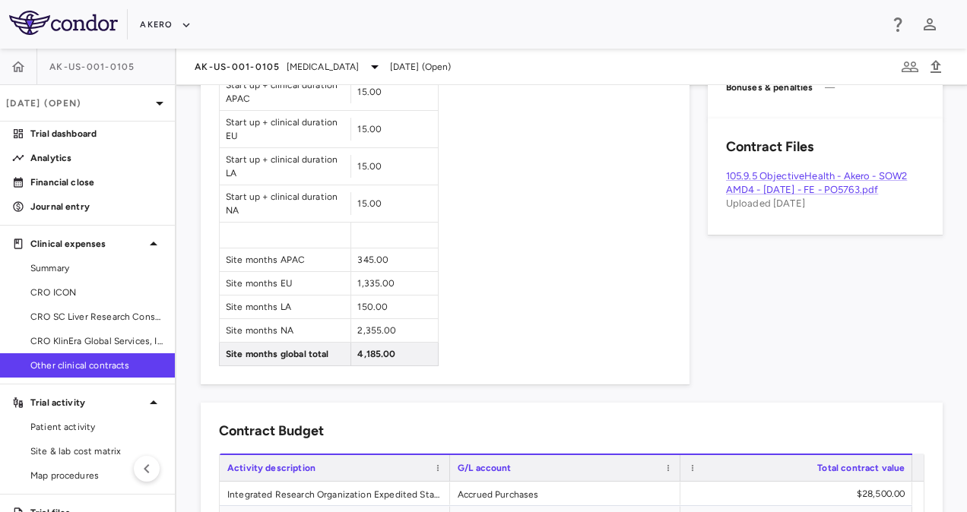
scroll to position [1187, 0]
